Goal: Task Accomplishment & Management: Complete application form

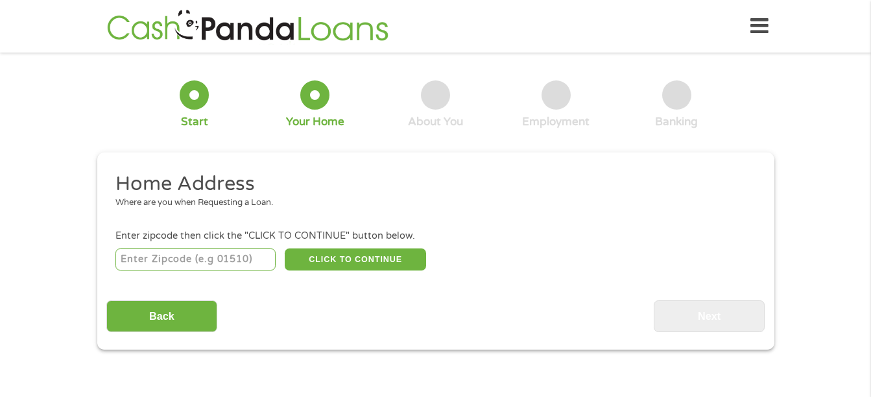
click at [197, 263] on input "number" at bounding box center [195, 259] width 160 height 22
type input "06260"
select select "[US_STATE]"
click at [346, 264] on button "CLICK TO CONTINUE" at bounding box center [355, 259] width 141 height 22
type input "06260"
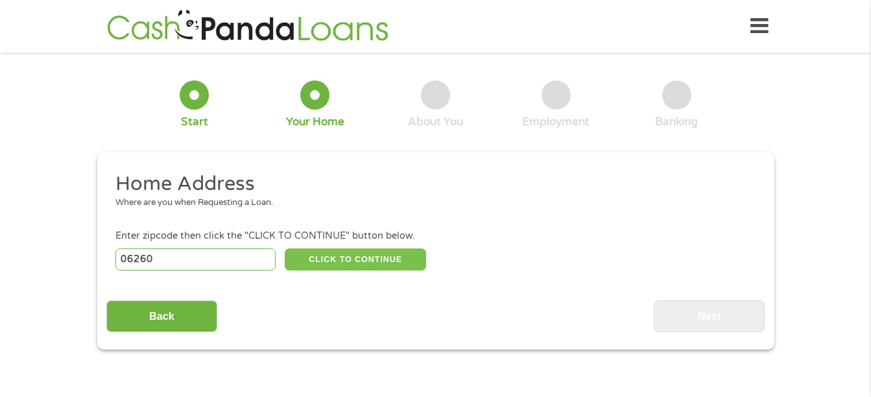
type input "[PERSON_NAME]"
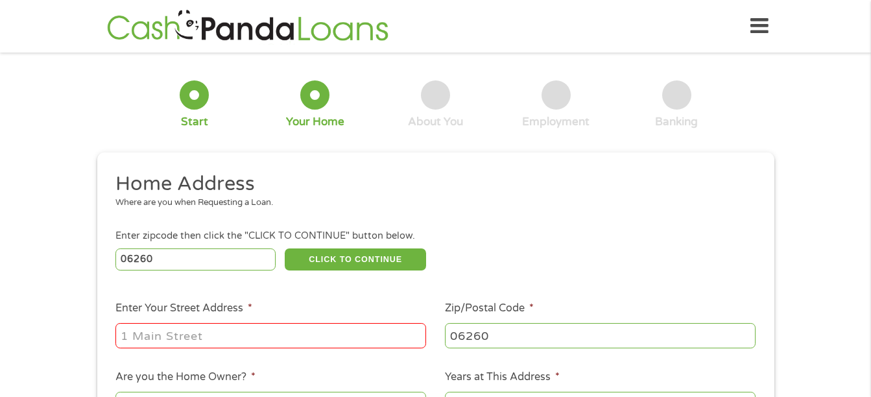
click at [220, 318] on li "Enter Your Street Address *" at bounding box center [270, 325] width 329 height 50
drag, startPoint x: 223, startPoint y: 333, endPoint x: 232, endPoint y: 328, distance: 10.1
click at [223, 333] on input "Enter Your Street Address *" at bounding box center [270, 335] width 311 height 25
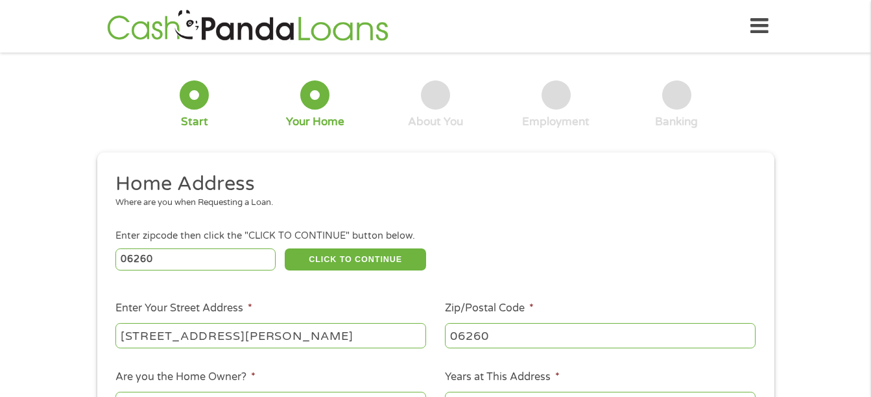
type input "[STREET_ADDRESS][PERSON_NAME]"
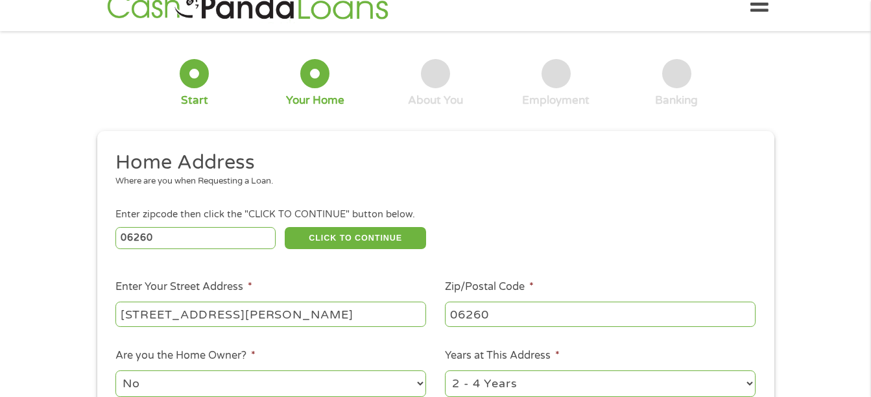
select select "60months"
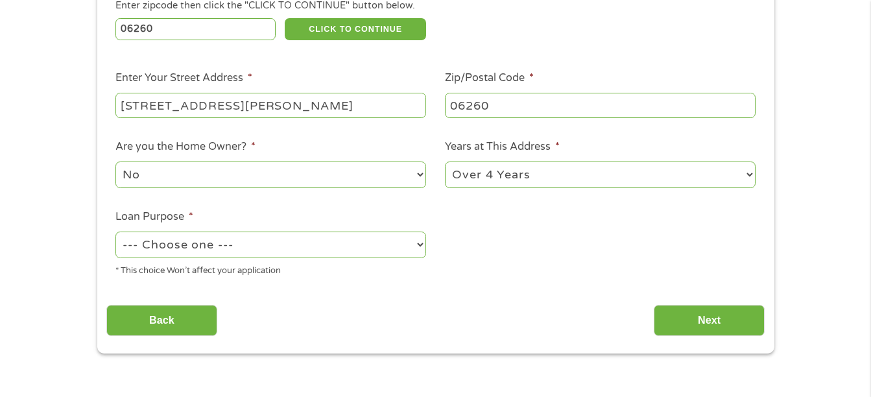
scroll to position [276, 0]
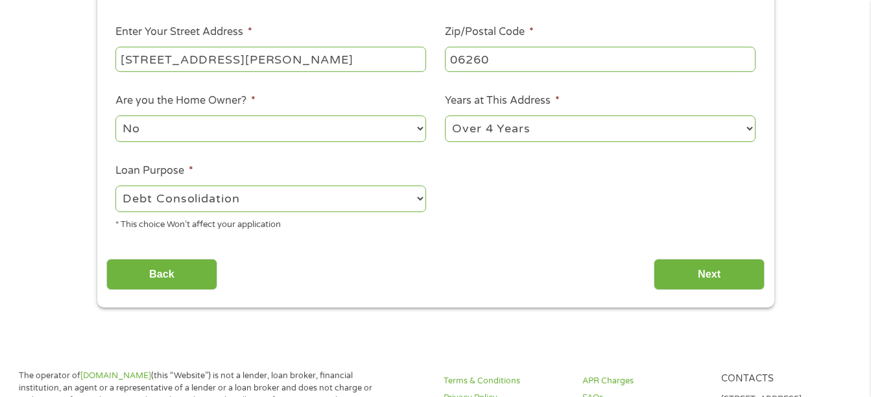
select select "paybills"
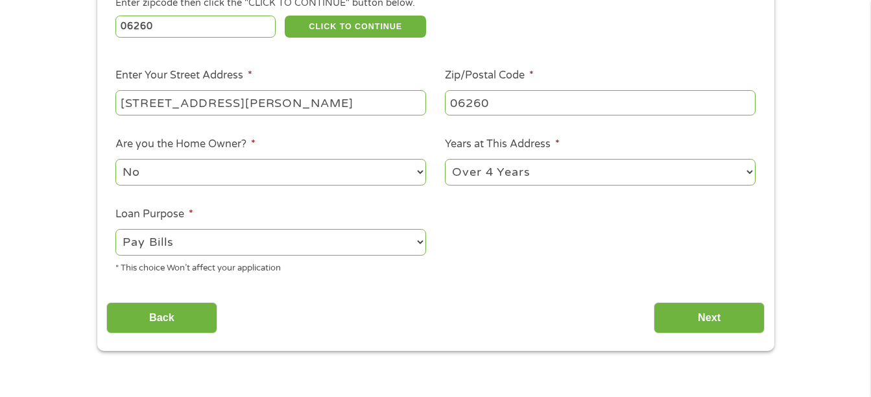
scroll to position [211, 0]
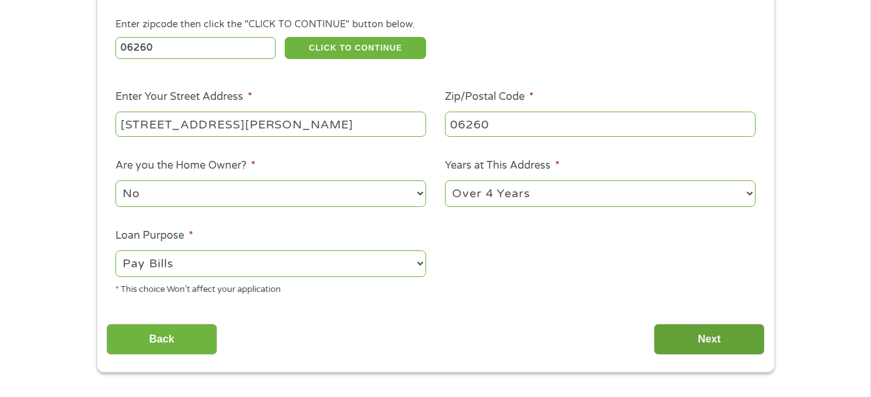
click at [702, 338] on input "Next" at bounding box center [709, 340] width 111 height 32
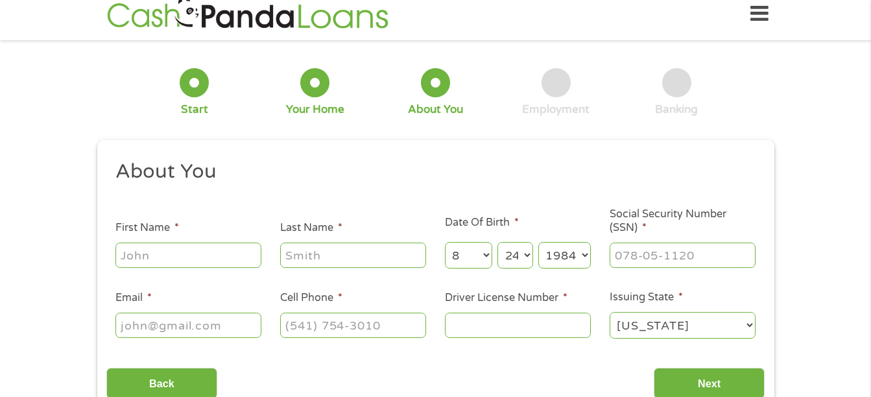
scroll to position [0, 0]
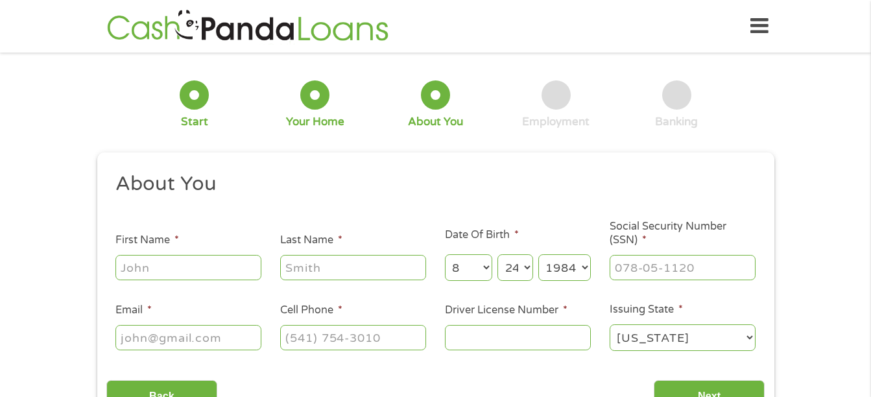
click at [173, 263] on input "First Name *" at bounding box center [188, 267] width 146 height 25
type input "[PERSON_NAME]"
type input "047-76-9646"
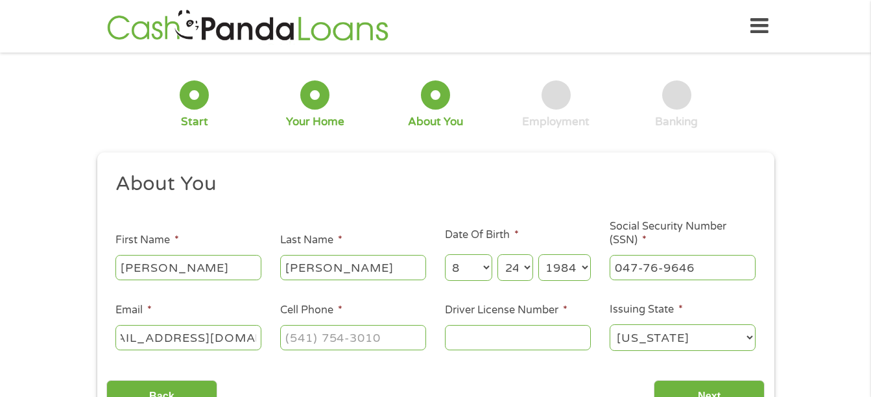
type input "[EMAIL_ADDRESS][DOMAIN_NAME]"
type input "[PHONE_NUMBER]"
type input "207679663"
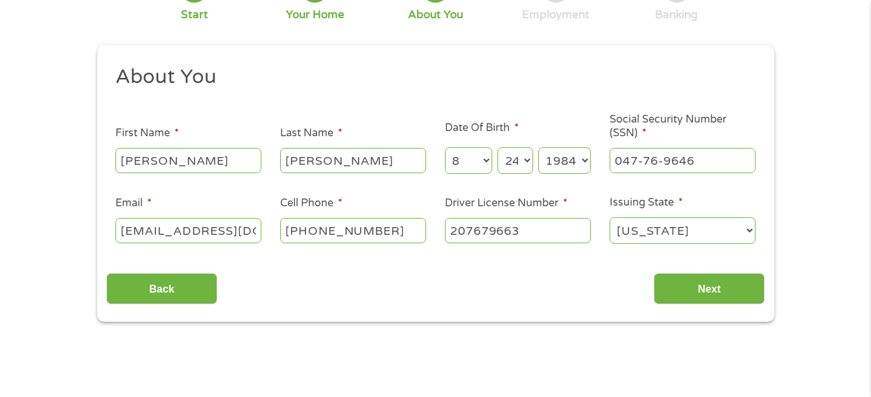
scroll to position [130, 0]
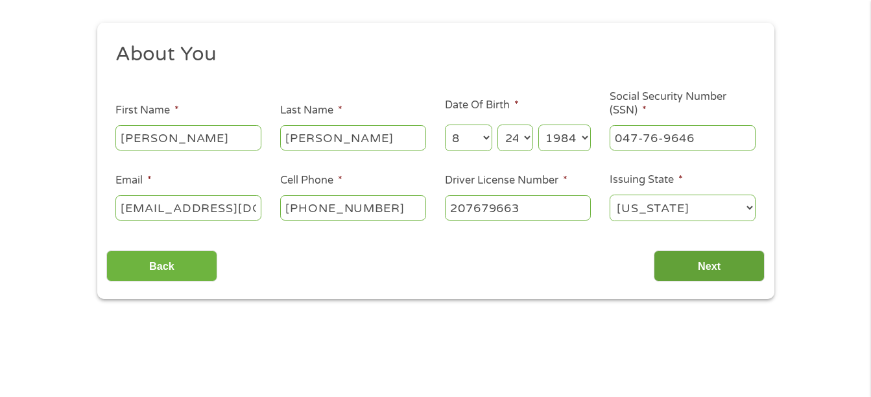
click at [696, 254] on input "Next" at bounding box center [709, 266] width 111 height 32
click at [706, 266] on input "Next" at bounding box center [709, 266] width 111 height 32
click at [714, 268] on input "Next" at bounding box center [709, 266] width 111 height 32
click at [534, 201] on input "207679663" at bounding box center [518, 207] width 146 height 25
drag, startPoint x: 643, startPoint y: 203, endPoint x: 650, endPoint y: 207, distance: 8.1
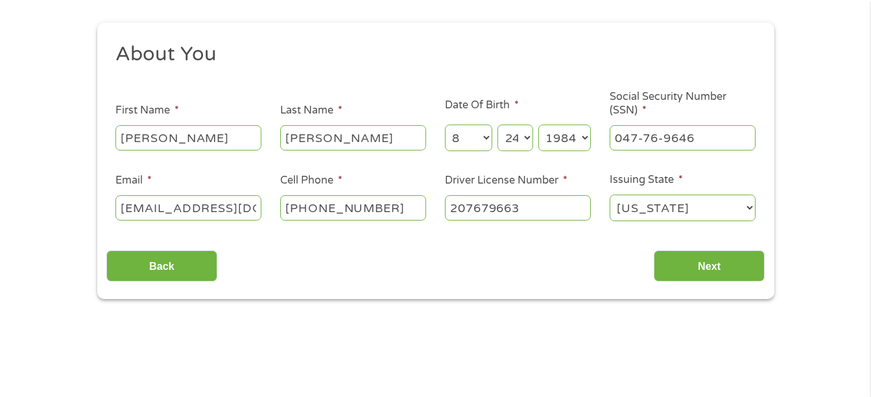
click at [643, 204] on select "[US_STATE] [US_STATE] [US_STATE] [US_STATE] [US_STATE] [US_STATE] [US_STATE] [U…" at bounding box center [682, 208] width 146 height 27
click at [711, 257] on input "Next" at bounding box center [709, 266] width 111 height 32
click at [709, 277] on input "Next" at bounding box center [709, 266] width 111 height 32
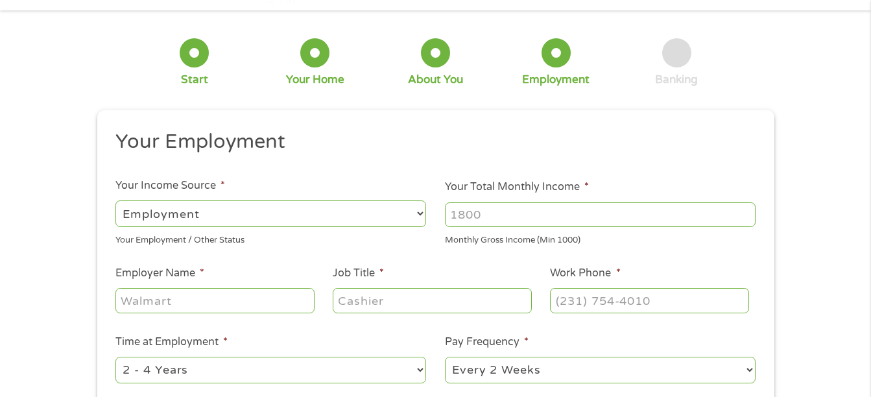
scroll to position [65, 0]
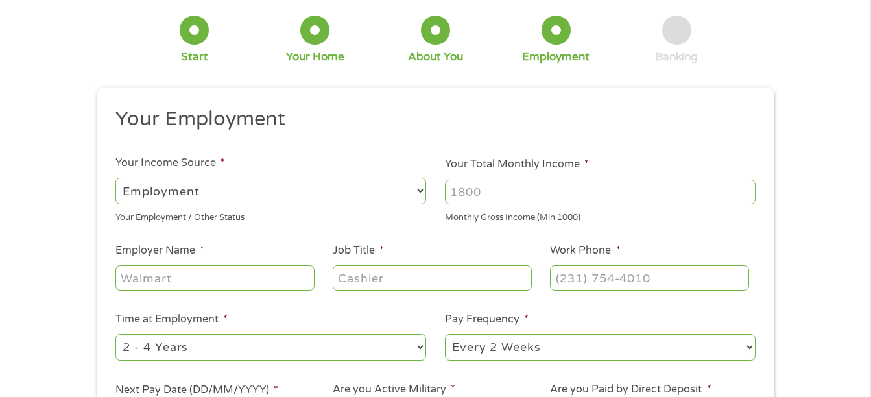
drag, startPoint x: 501, startPoint y: 200, endPoint x: 338, endPoint y: 209, distance: 163.0
click at [341, 209] on ul "Your Employment Your Income Source * --- Choose one --- Employment [DEMOGRAPHIC…" at bounding box center [435, 274] width 658 height 336
type input "3500"
click at [201, 277] on input "Employer Name *" at bounding box center [214, 277] width 198 height 25
type input "[PERSON_NAME] EMS"
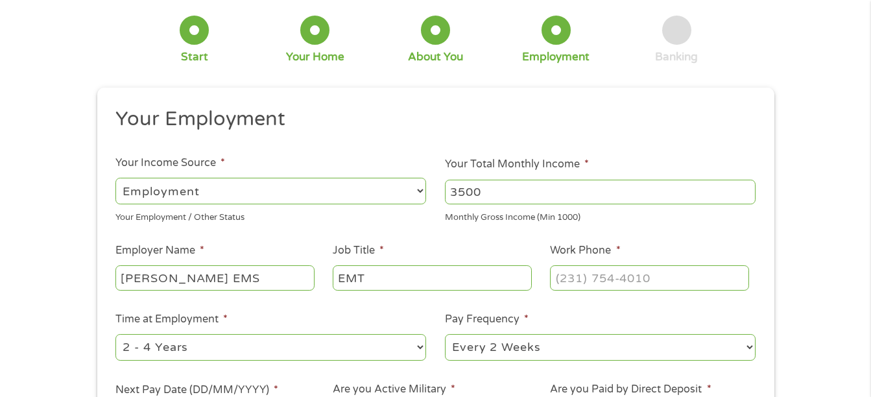
type input "EMT"
type input "[PHONE_NUMBER]"
select select "60months"
select select "weekly"
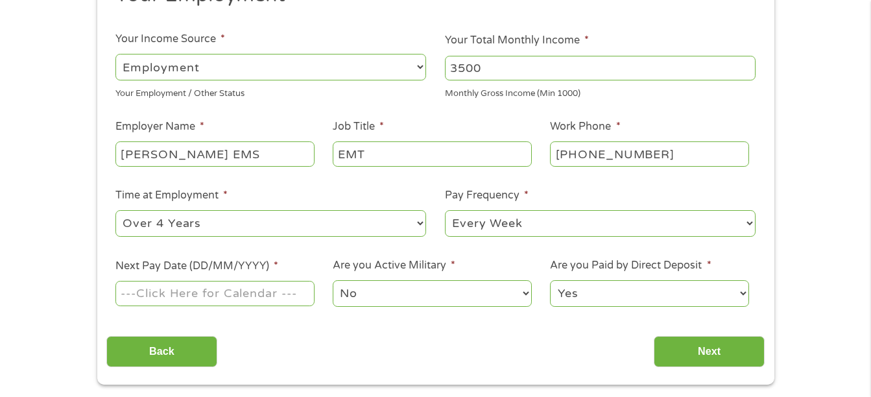
scroll to position [195, 0]
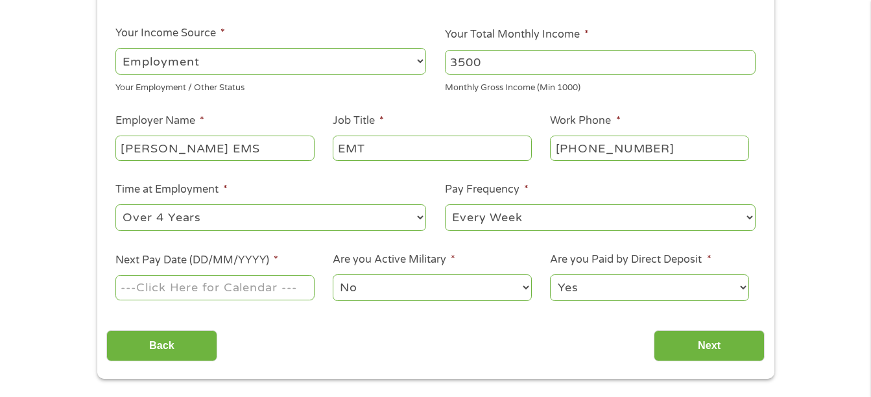
click at [193, 301] on div at bounding box center [214, 288] width 198 height 30
click at [191, 289] on input "Next Pay Date (DD/MM/YYYY) *" at bounding box center [214, 287] width 198 height 25
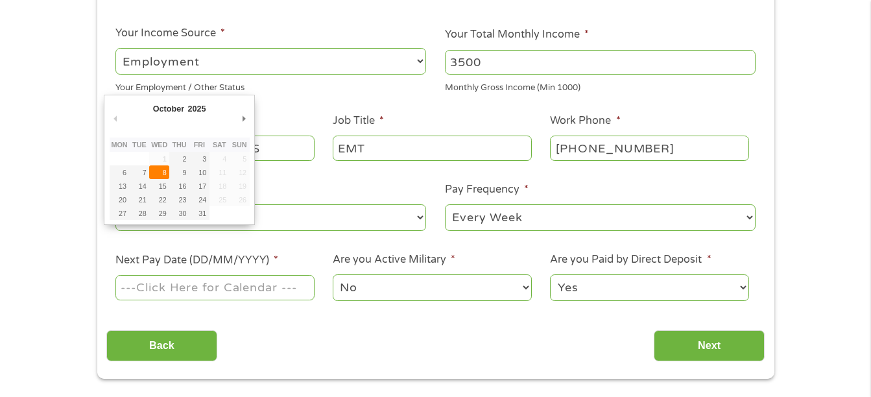
type input "[DATE]"
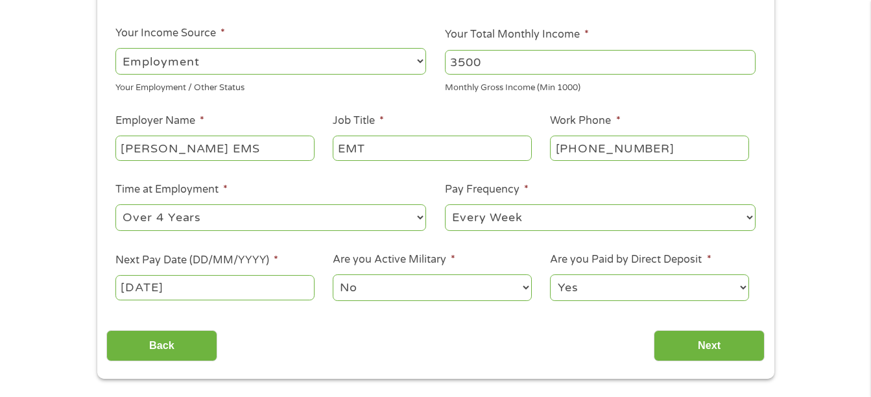
drag, startPoint x: 163, startPoint y: 261, endPoint x: 155, endPoint y: 275, distance: 15.7
click at [160, 263] on label "Next Pay Date (DD/MM/YYYY) *" at bounding box center [196, 261] width 163 height 14
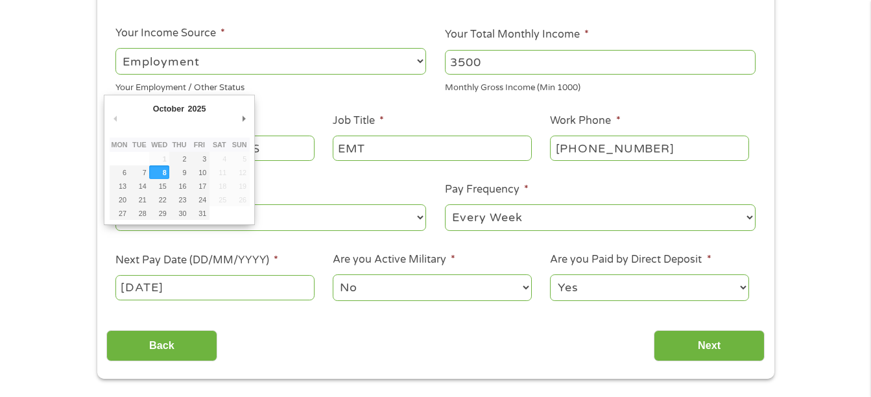
click at [147, 286] on input "[DATE]" at bounding box center [214, 287] width 198 height 25
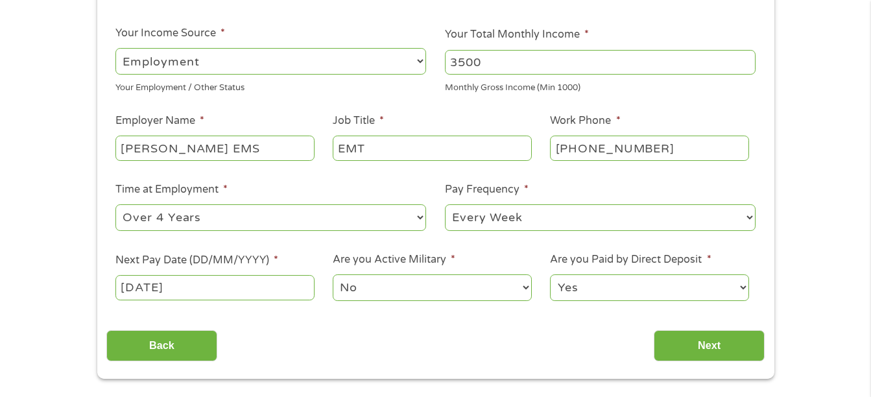
click at [372, 288] on select "No Yes" at bounding box center [432, 287] width 198 height 27
click at [390, 287] on select "No Yes" at bounding box center [432, 287] width 198 height 27
click at [712, 346] on input "Next" at bounding box center [709, 346] width 111 height 32
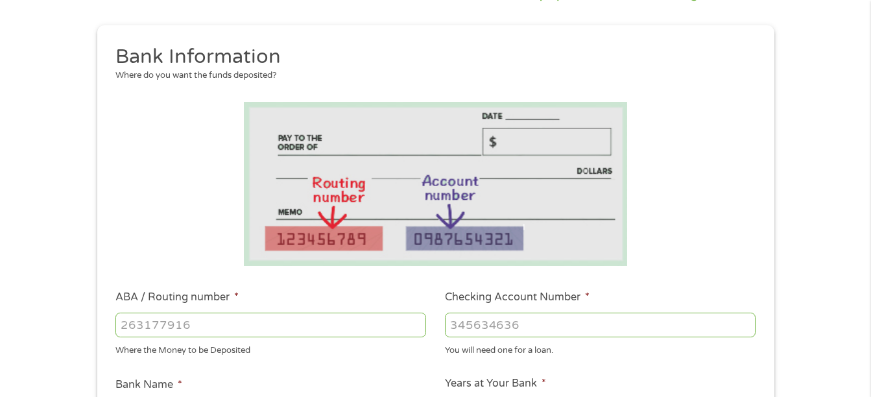
scroll to position [130, 0]
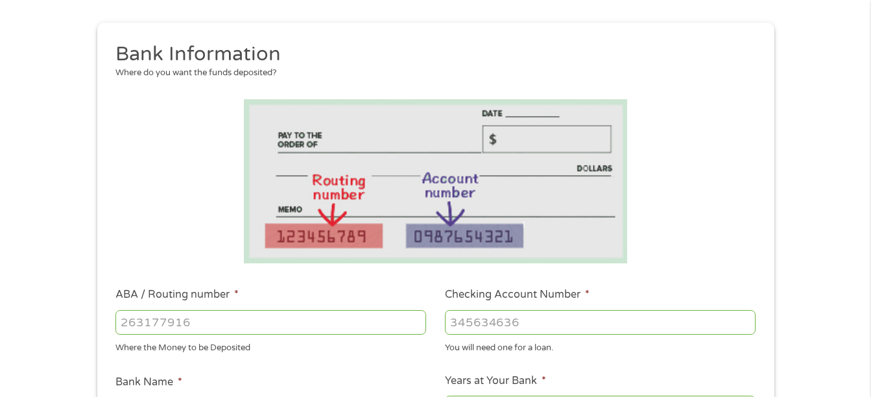
click at [207, 329] on input "ABA / Routing number *" at bounding box center [270, 322] width 311 height 25
type input "011500913"
type input "CENTREVILLE SAVINGS BANK"
type input "011500913"
click at [505, 328] on input "Checking Account Number *" at bounding box center [600, 322] width 311 height 25
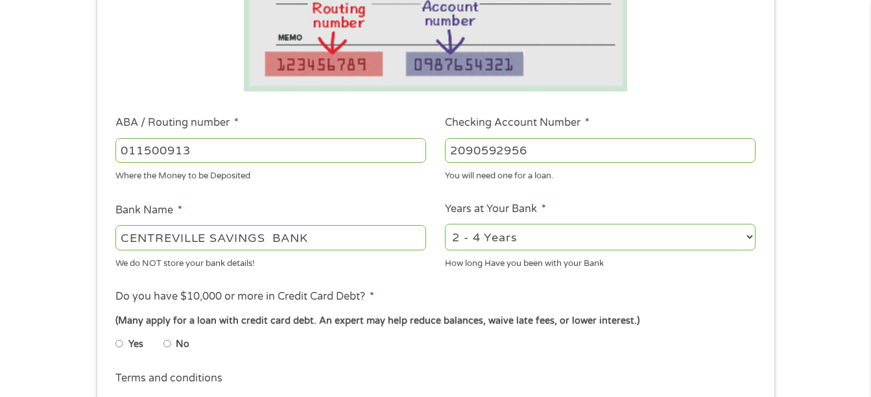
scroll to position [324, 0]
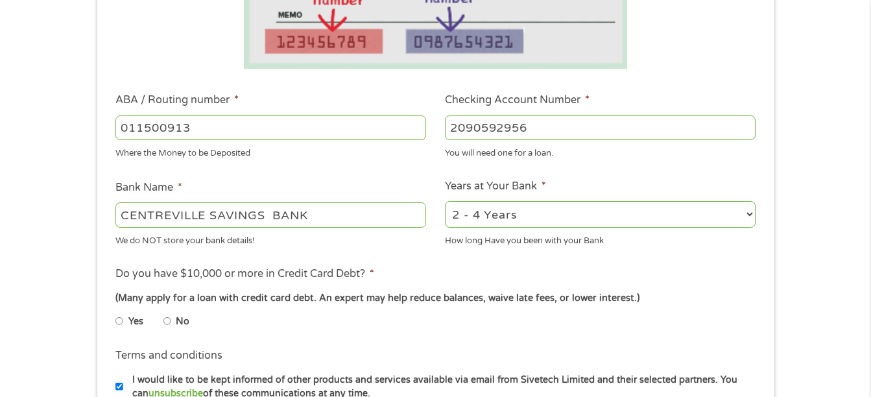
type input "2090592956"
click at [479, 222] on select "2 - 4 Years 6 - 12 Months 1 - 2 Years Over 4 Years" at bounding box center [600, 214] width 311 height 27
select select "60months"
click at [445, 201] on select "2 - 4 Years 6 - 12 Months 1 - 2 Years Over 4 Years" at bounding box center [600, 214] width 311 height 27
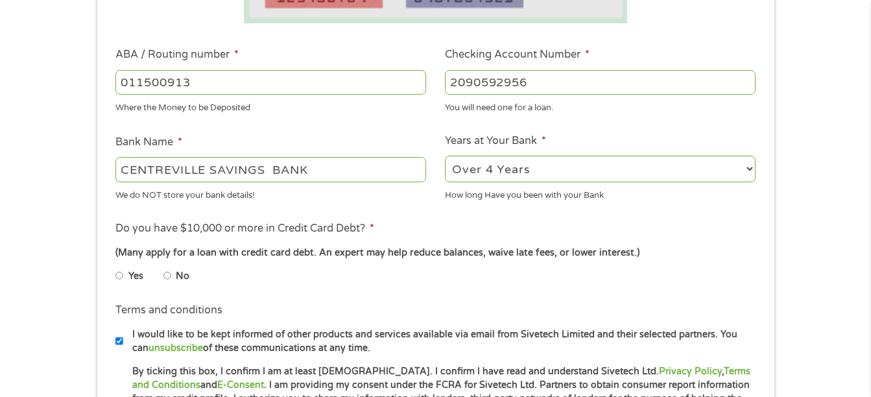
scroll to position [389, 0]
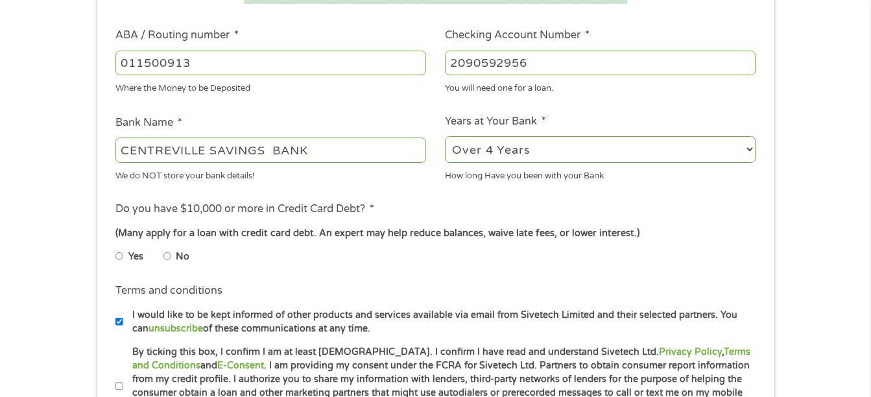
click at [180, 251] on label "No" at bounding box center [183, 257] width 14 height 14
click at [171, 251] on input "No" at bounding box center [167, 256] width 8 height 21
radio input "true"
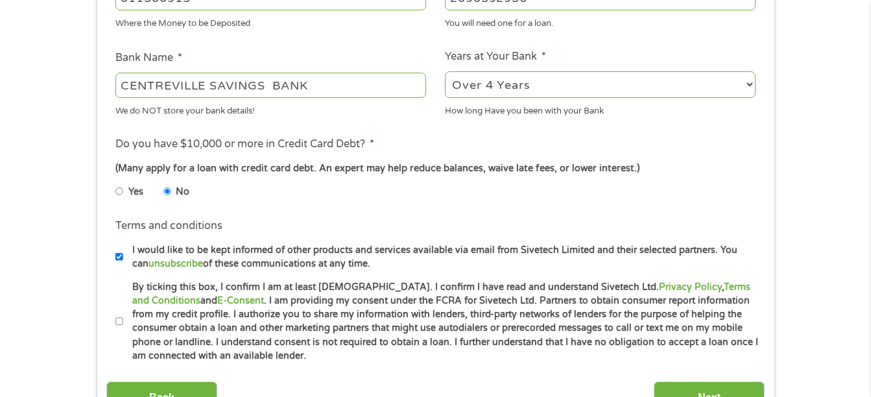
scroll to position [519, 0]
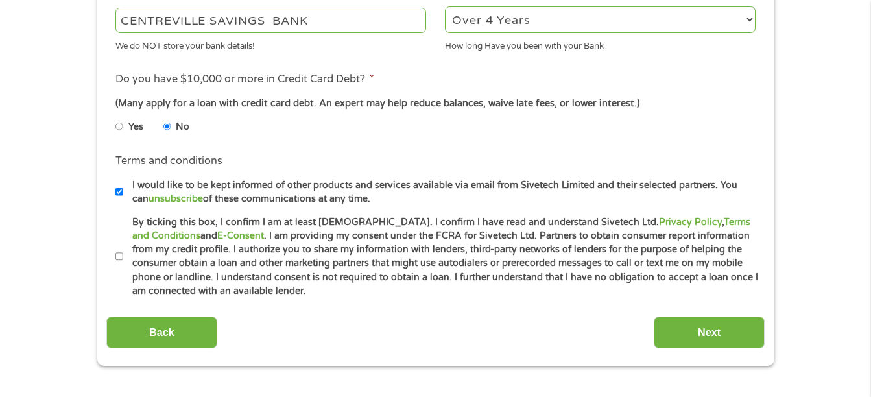
click at [116, 253] on input "By ticking this box, I confirm I am at least [DEMOGRAPHIC_DATA]. I confirm I ha…" at bounding box center [119, 256] width 8 height 21
checkbox input "true"
click at [720, 326] on input "Next" at bounding box center [709, 332] width 111 height 32
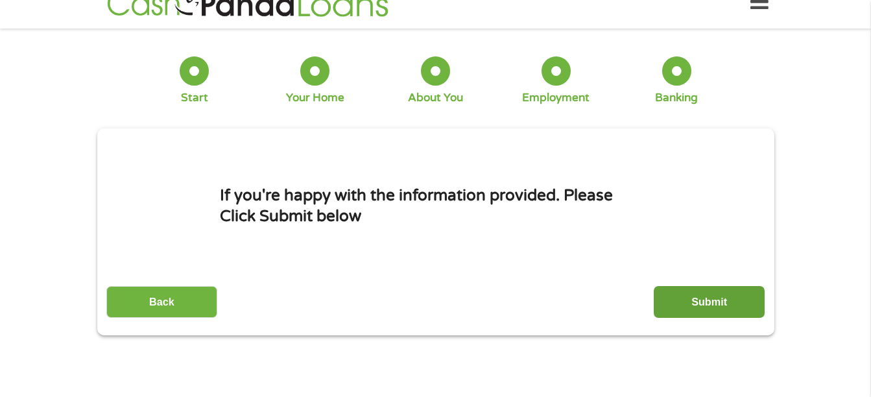
scroll to position [0, 0]
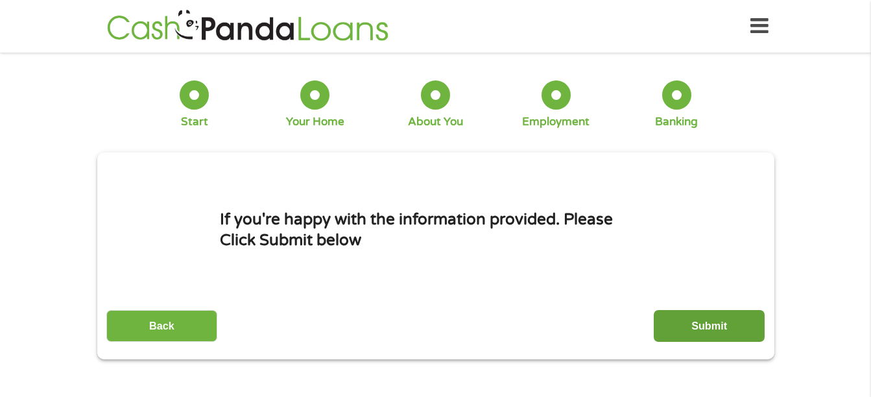
click at [716, 317] on input "Submit" at bounding box center [709, 326] width 111 height 32
